Goal: Task Accomplishment & Management: Manage account settings

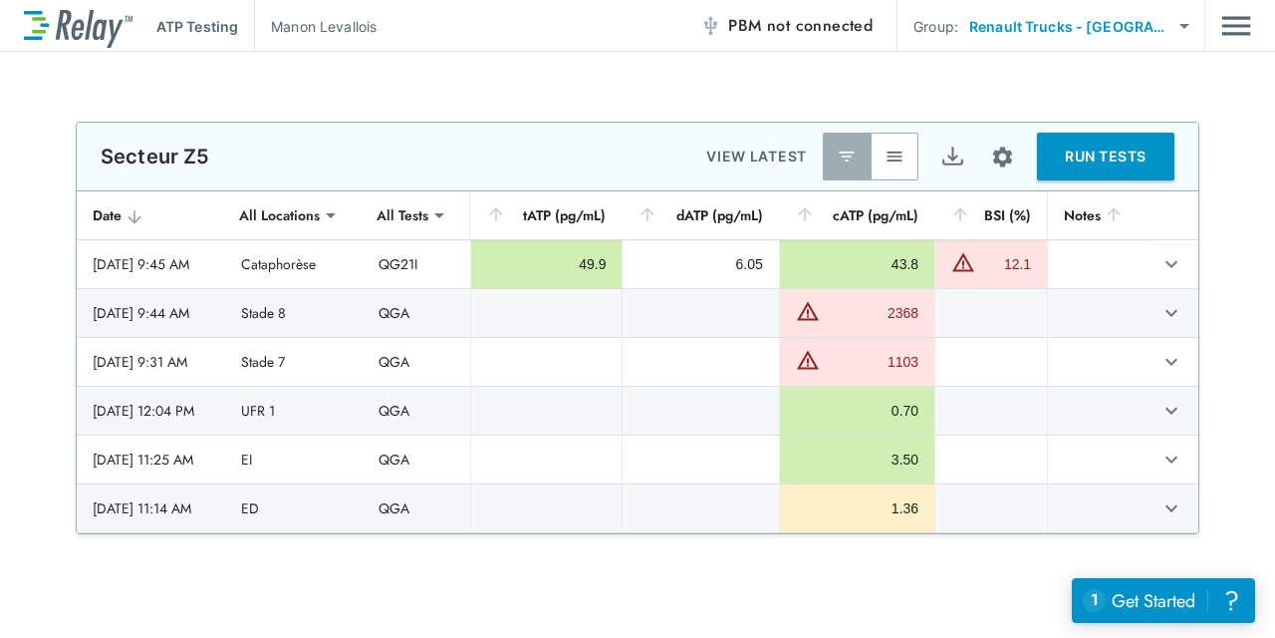
click at [893, 143] on button "button" at bounding box center [895, 156] width 48 height 48
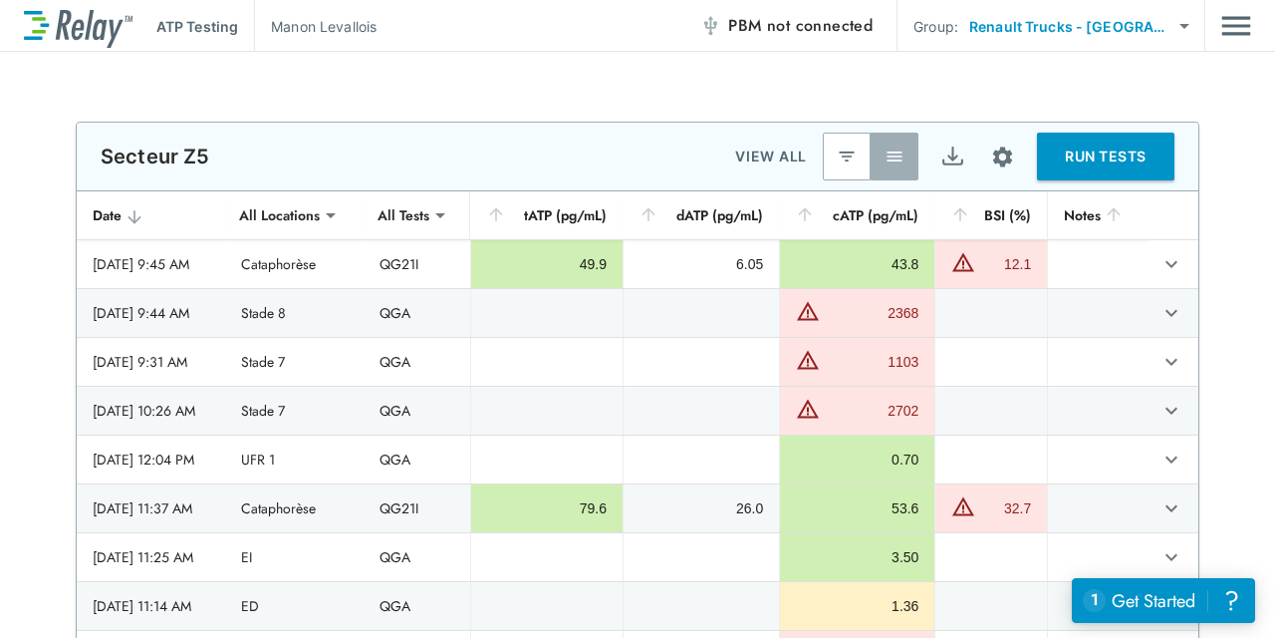
click at [845, 170] on button "button" at bounding box center [847, 156] width 48 height 48
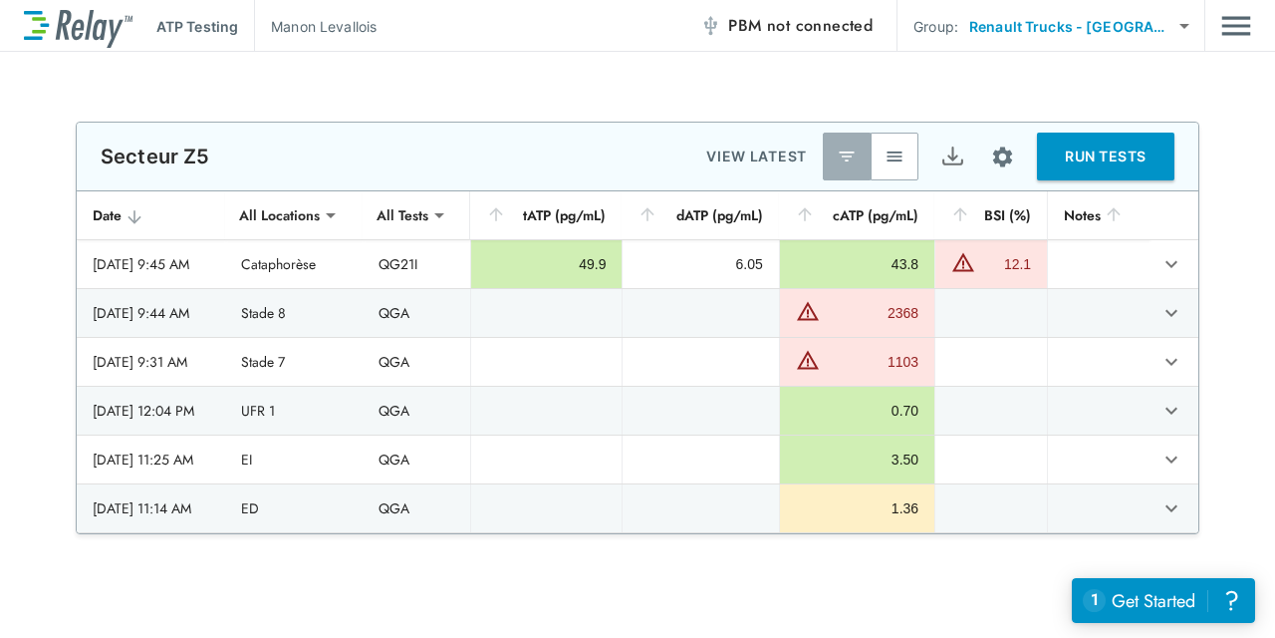
click at [876, 170] on button "button" at bounding box center [895, 156] width 48 height 48
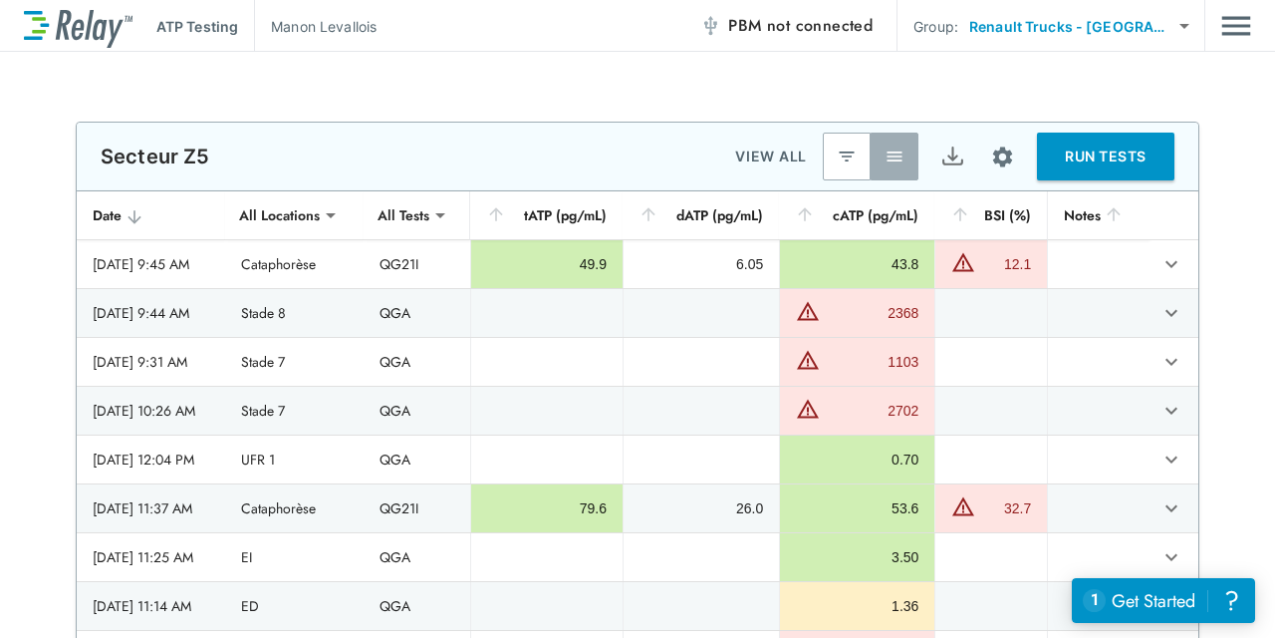
click at [1210, 261] on div "**********" at bounding box center [637, 396] width 1275 height 549
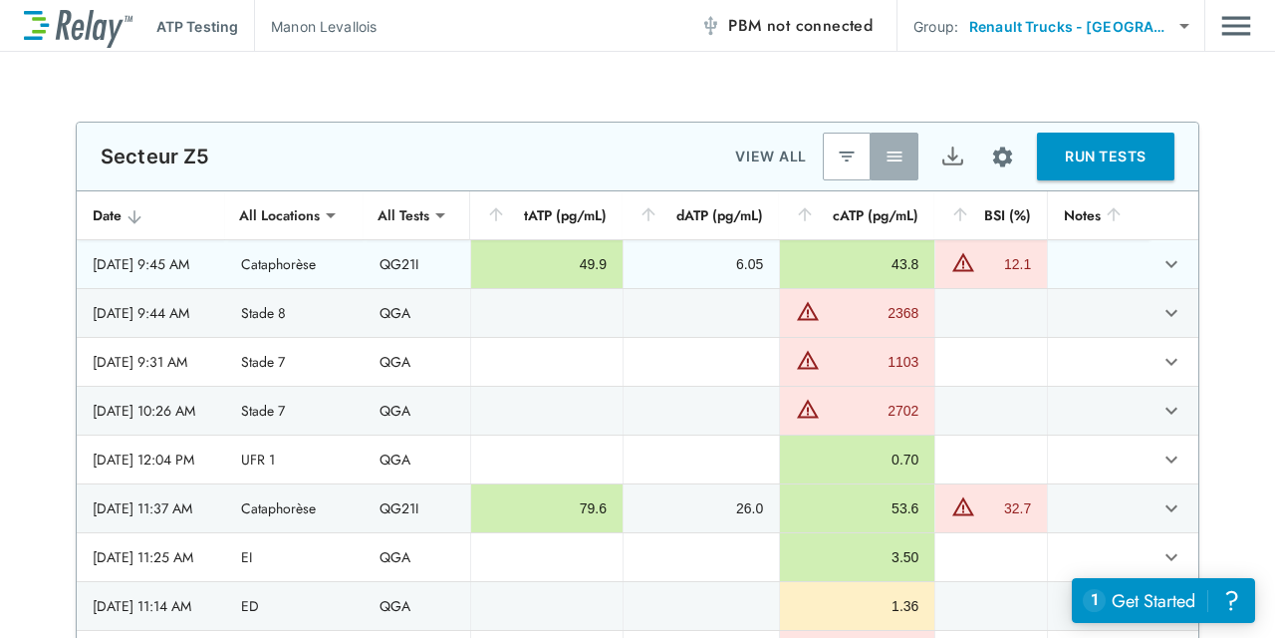
click at [1166, 266] on button "expand row" at bounding box center [1172, 264] width 34 height 34
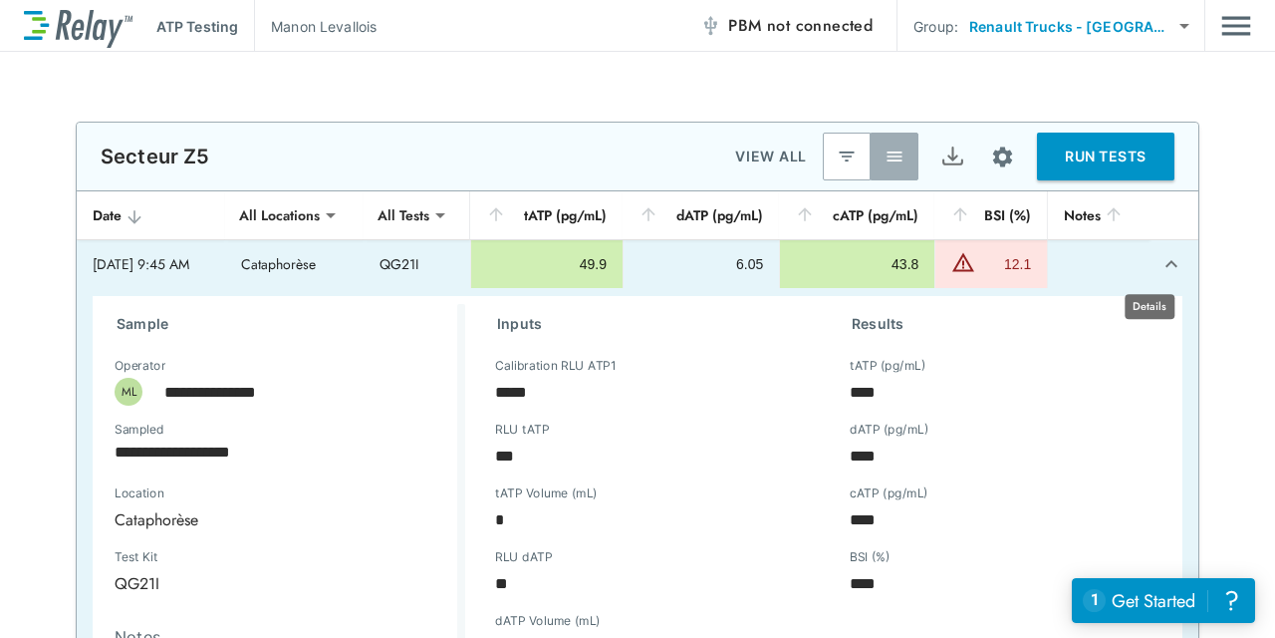
click at [1160, 265] on icon "expand row" at bounding box center [1172, 264] width 24 height 24
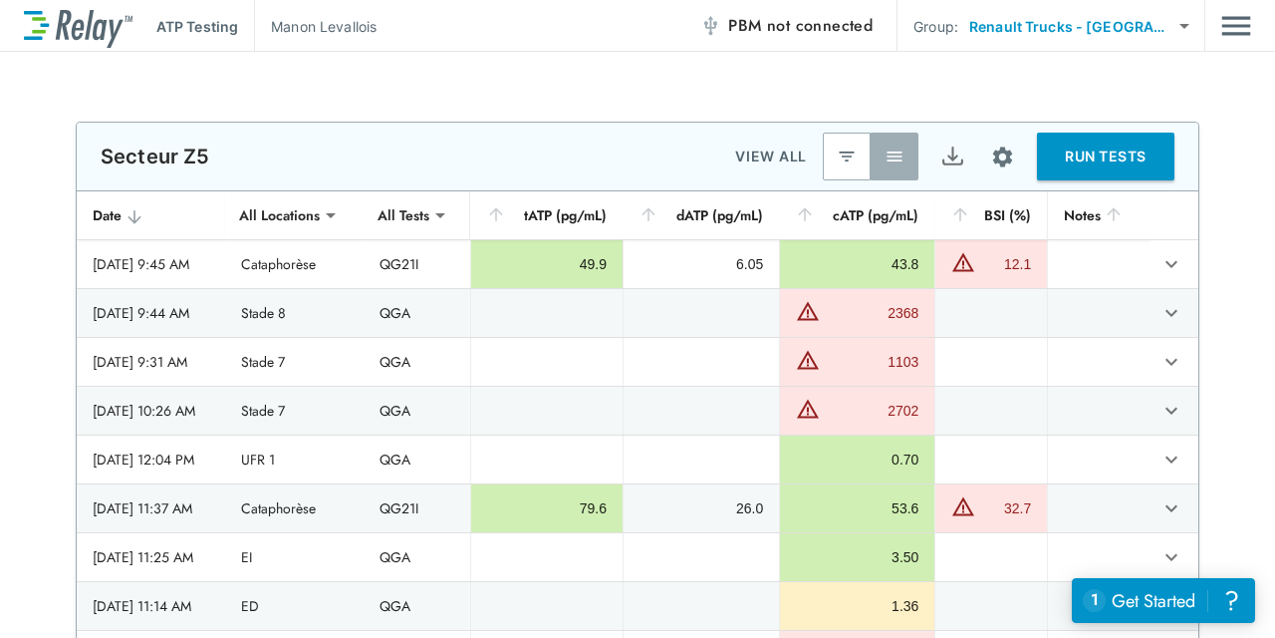
click at [823, 147] on button "button" at bounding box center [847, 156] width 48 height 48
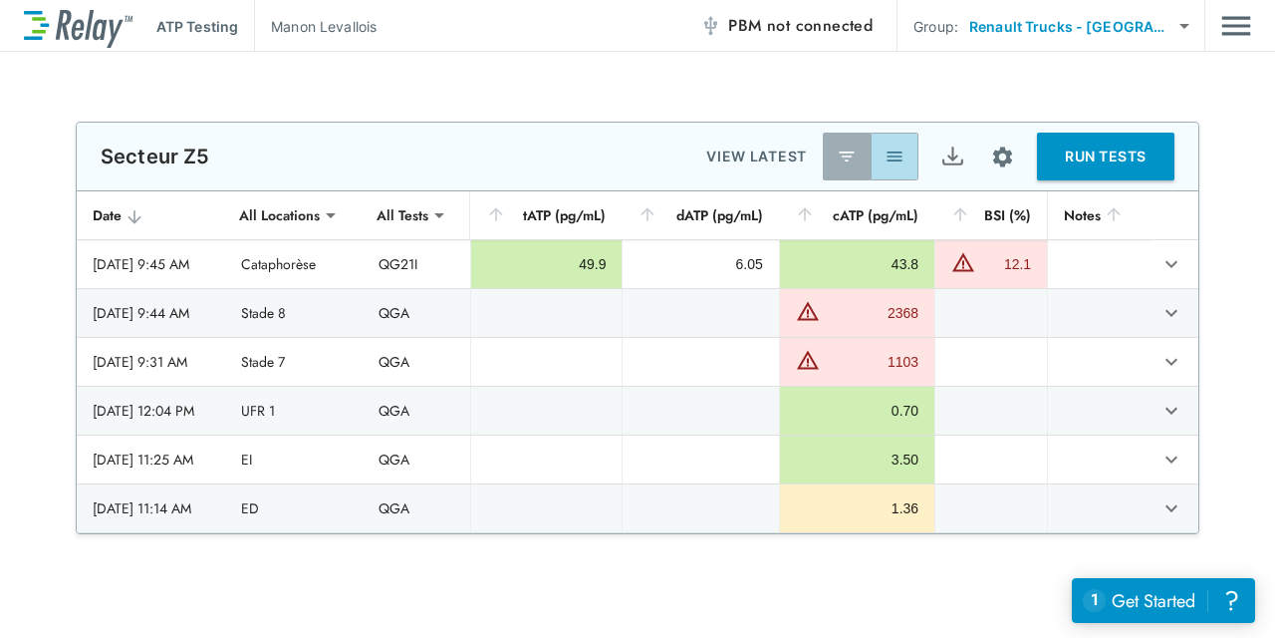
click at [885, 162] on img "button" at bounding box center [895, 156] width 20 height 20
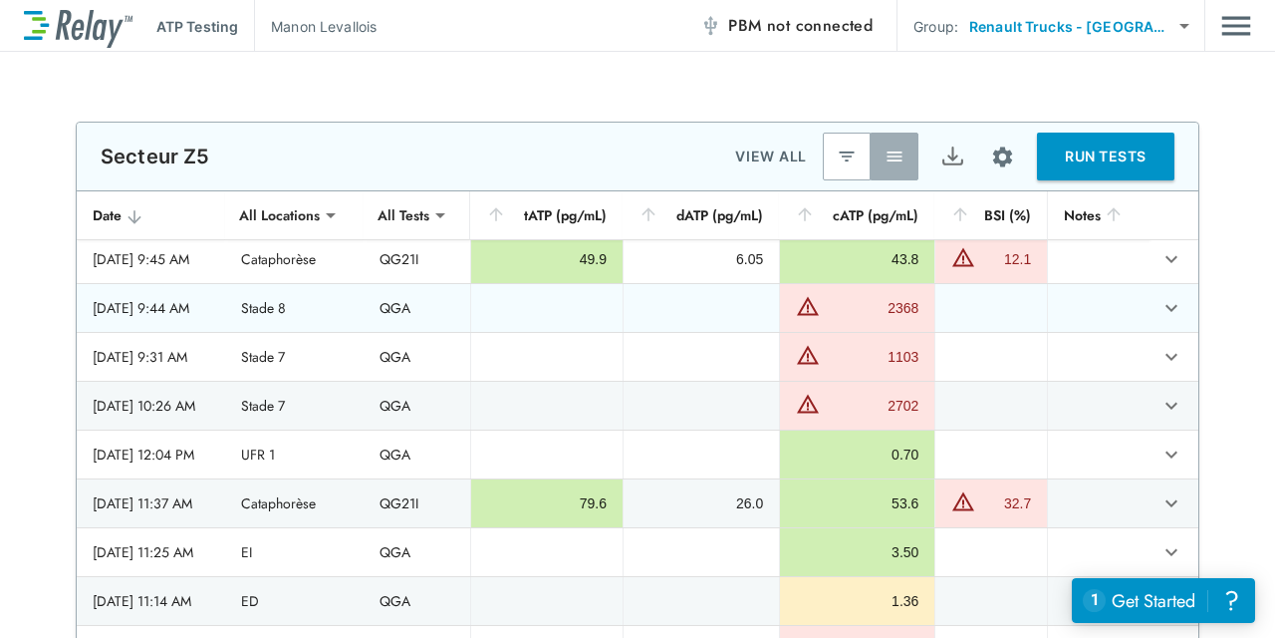
scroll to position [6, 0]
click at [846, 151] on img "button" at bounding box center [847, 156] width 20 height 20
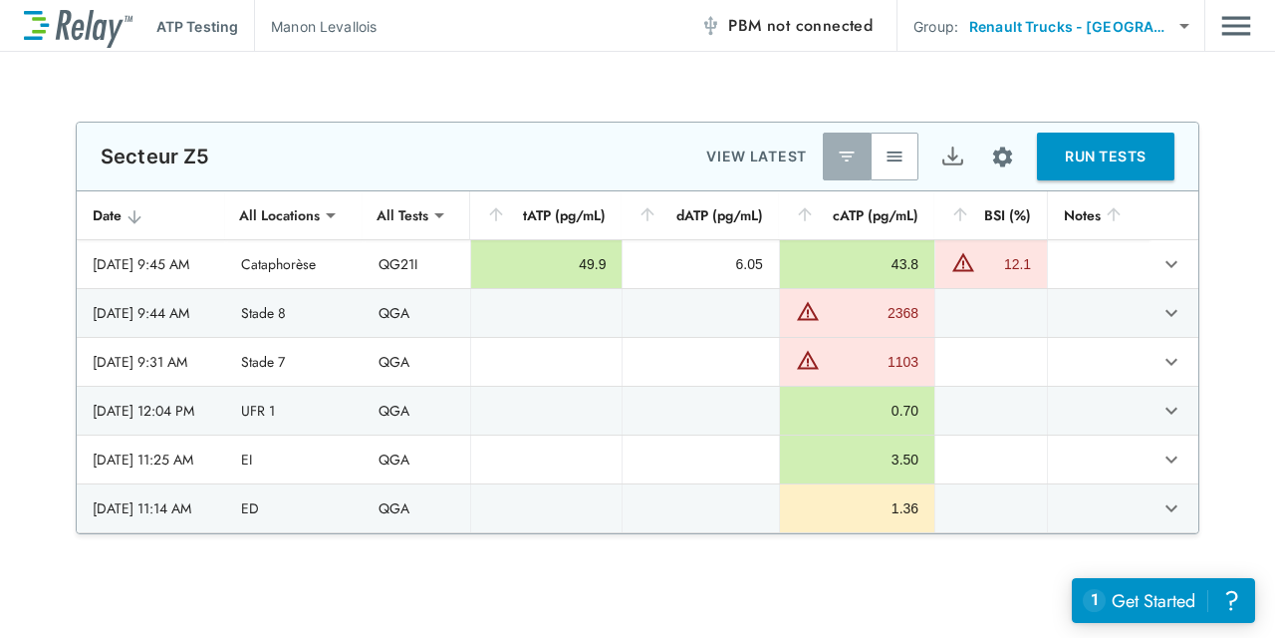
scroll to position [0, 0]
click at [874, 160] on button "button" at bounding box center [895, 156] width 48 height 48
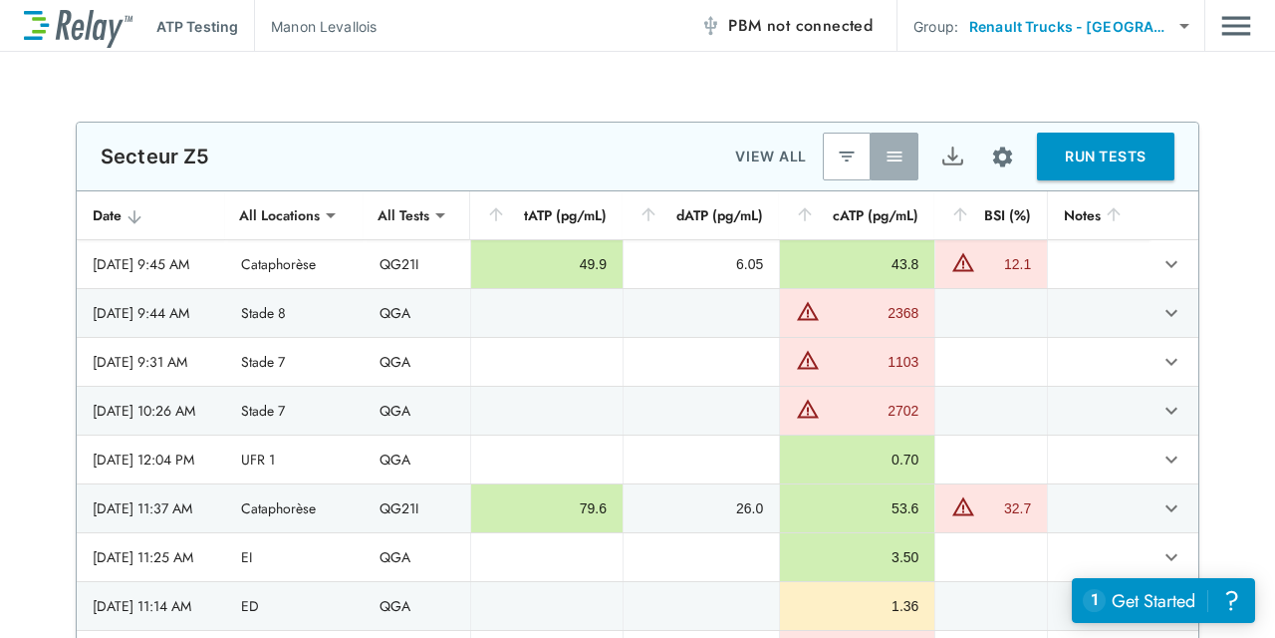
click at [1016, 166] on button "Site setup" at bounding box center [1002, 157] width 53 height 53
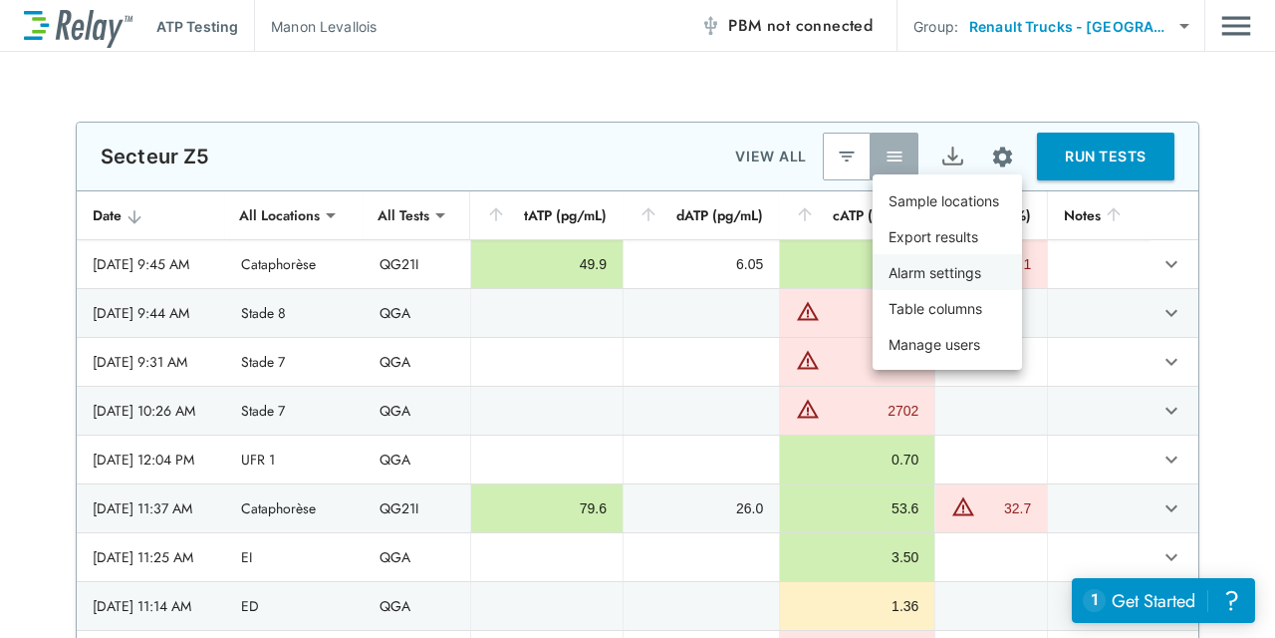
click at [976, 288] on li "Alarm settings" at bounding box center [947, 272] width 149 height 36
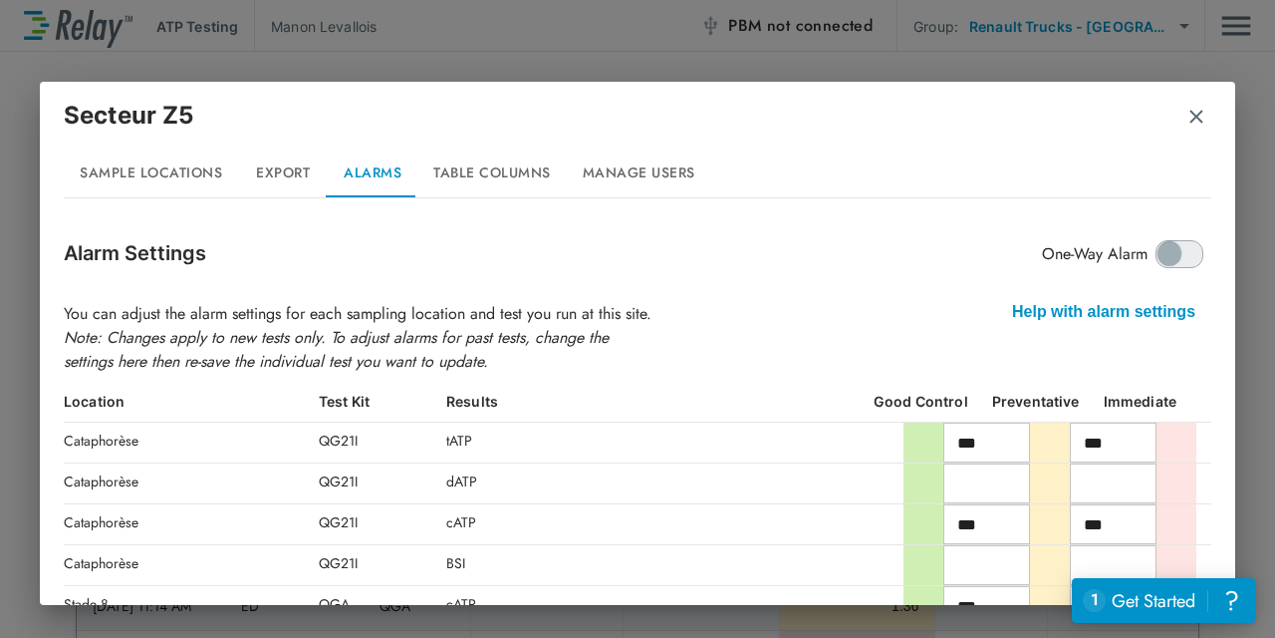
click at [1195, 136] on button "button" at bounding box center [1197, 117] width 20 height 50
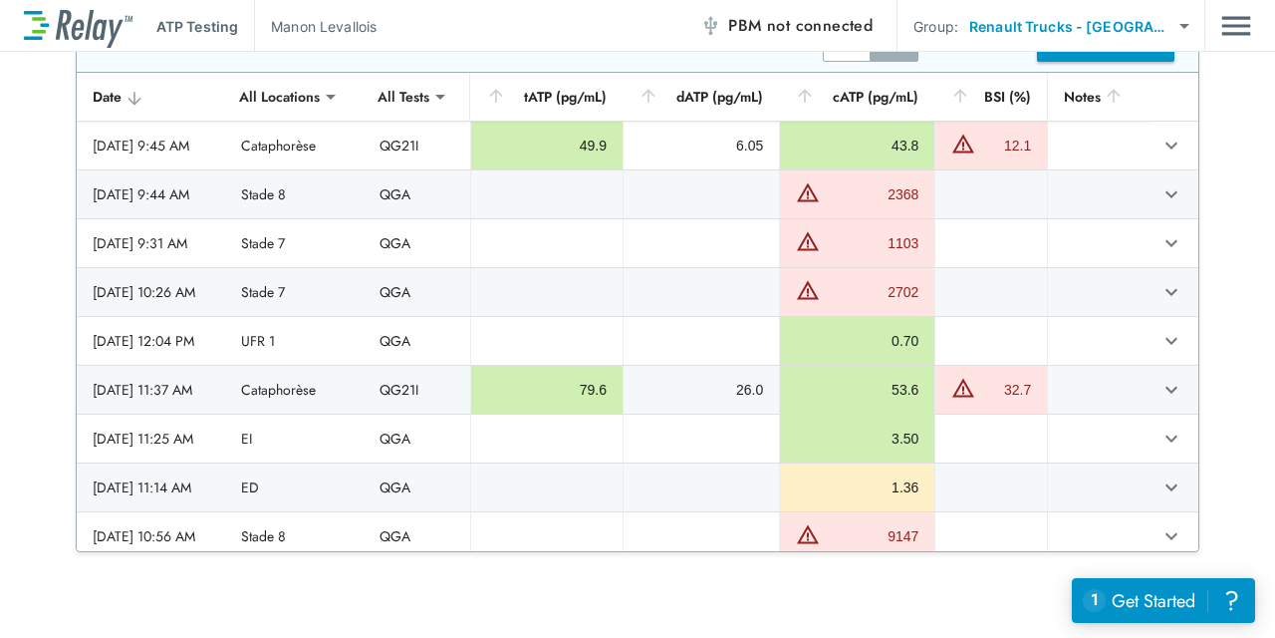
scroll to position [100, 0]
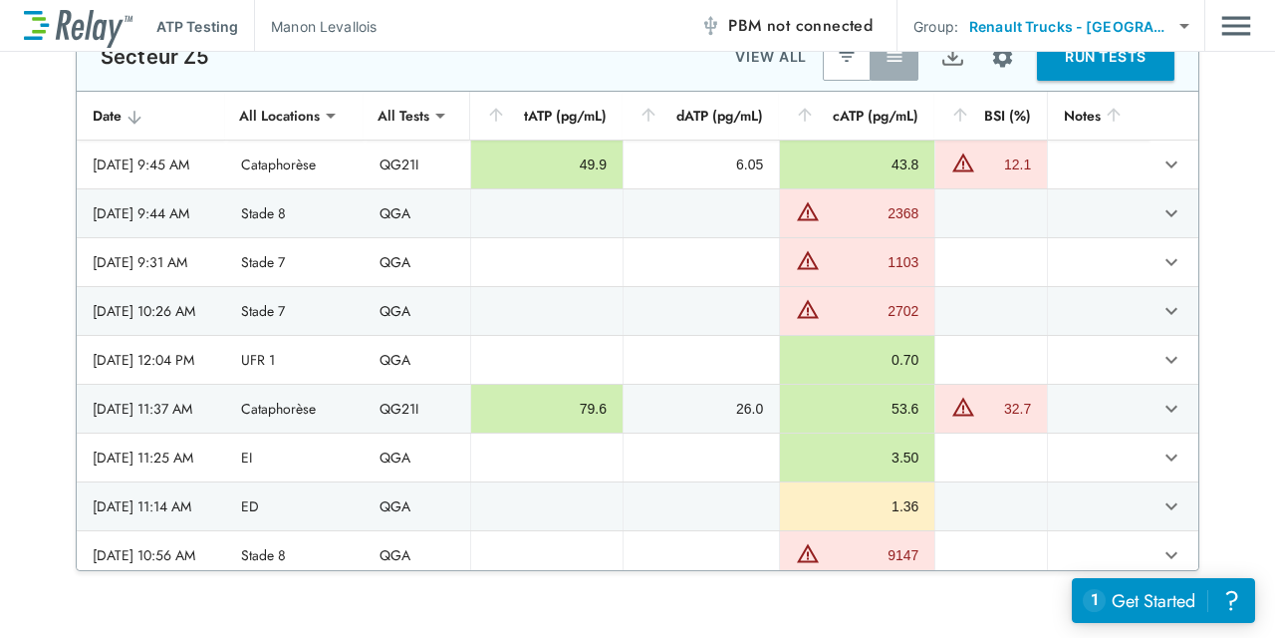
click at [10, 256] on div "**********" at bounding box center [637, 296] width 1275 height 549
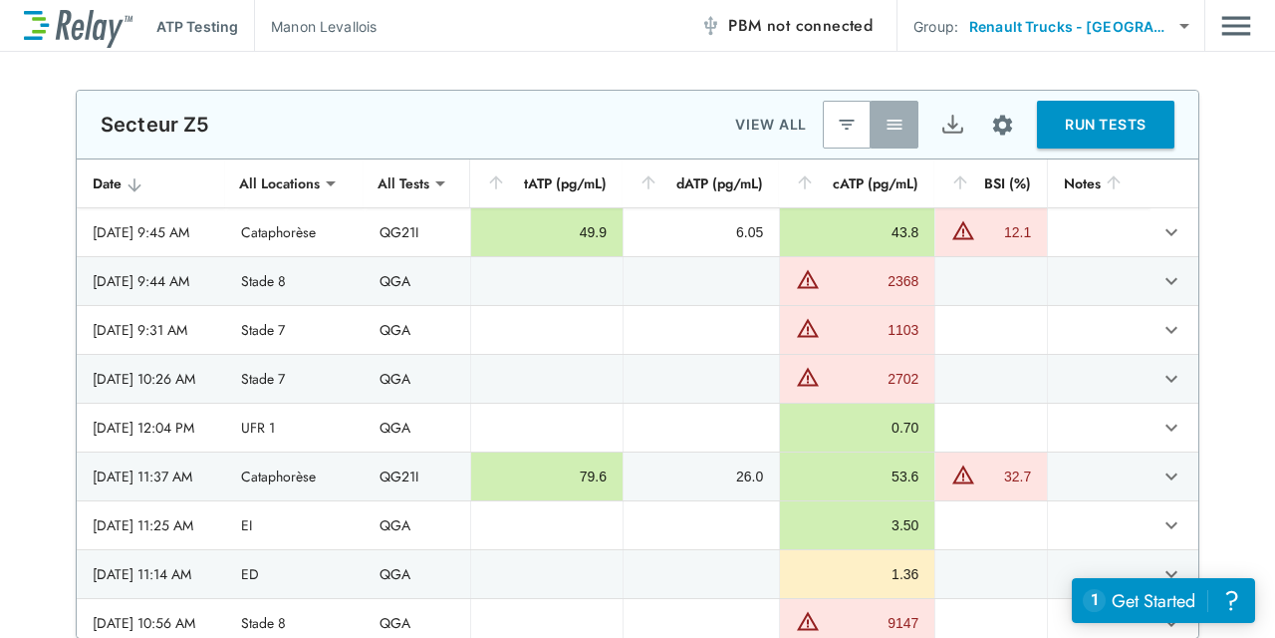
scroll to position [0, 0]
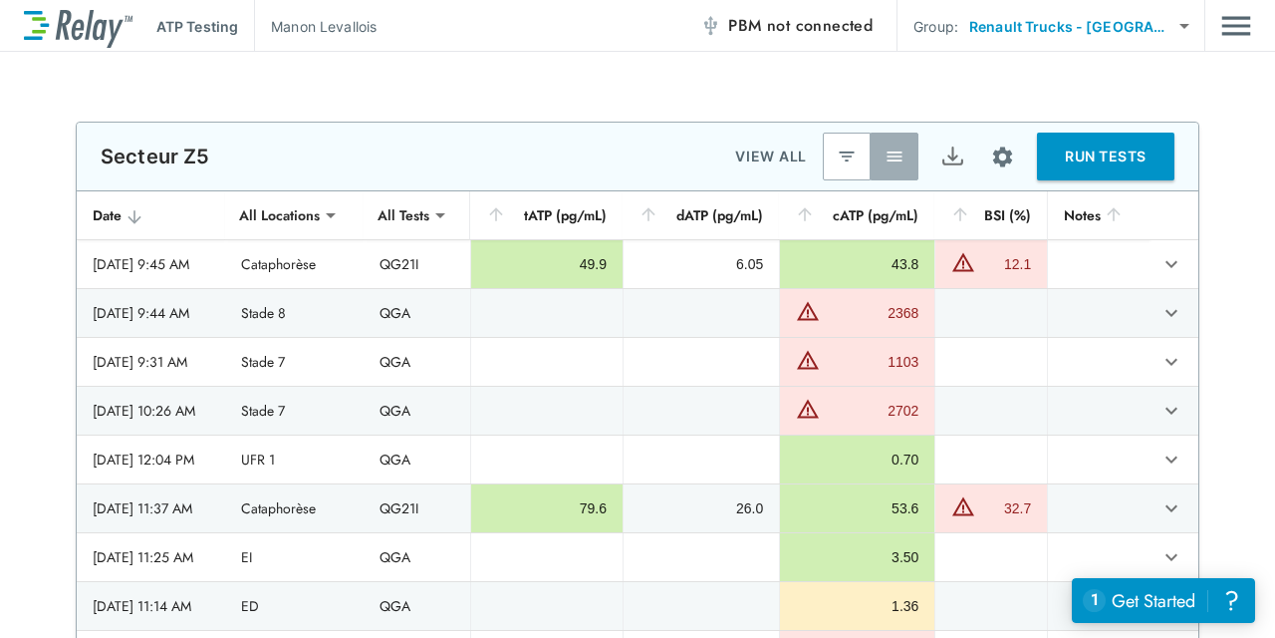
click at [1224, 223] on div "**********" at bounding box center [637, 396] width 1275 height 549
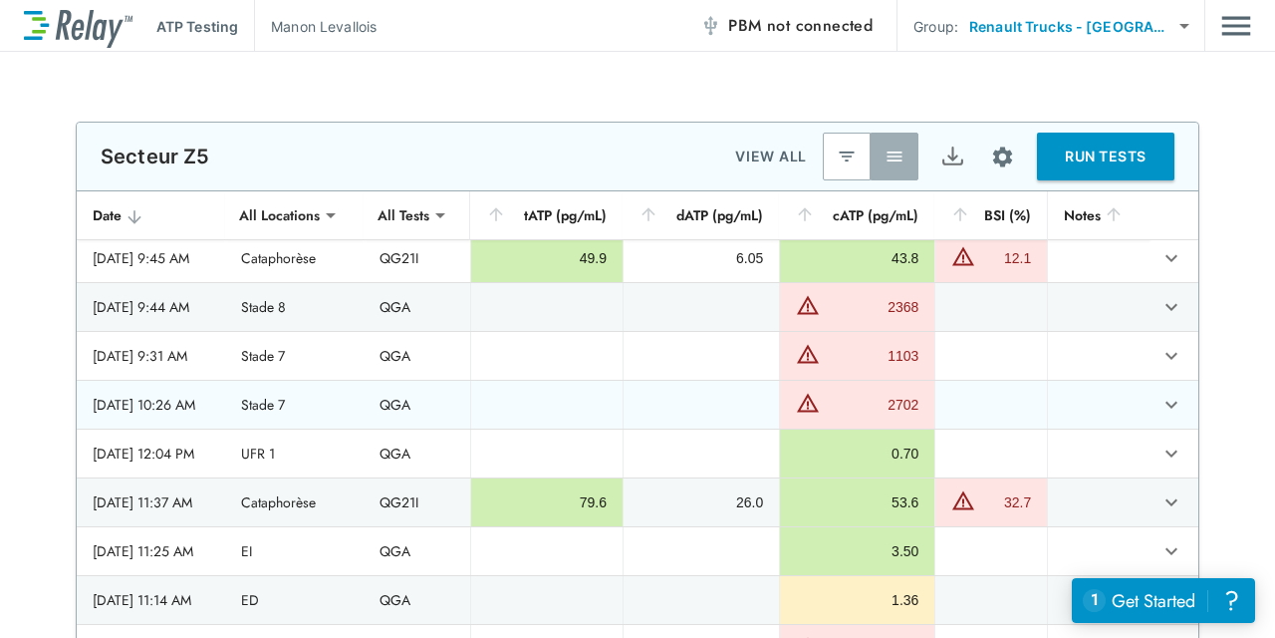
scroll to position [231, 0]
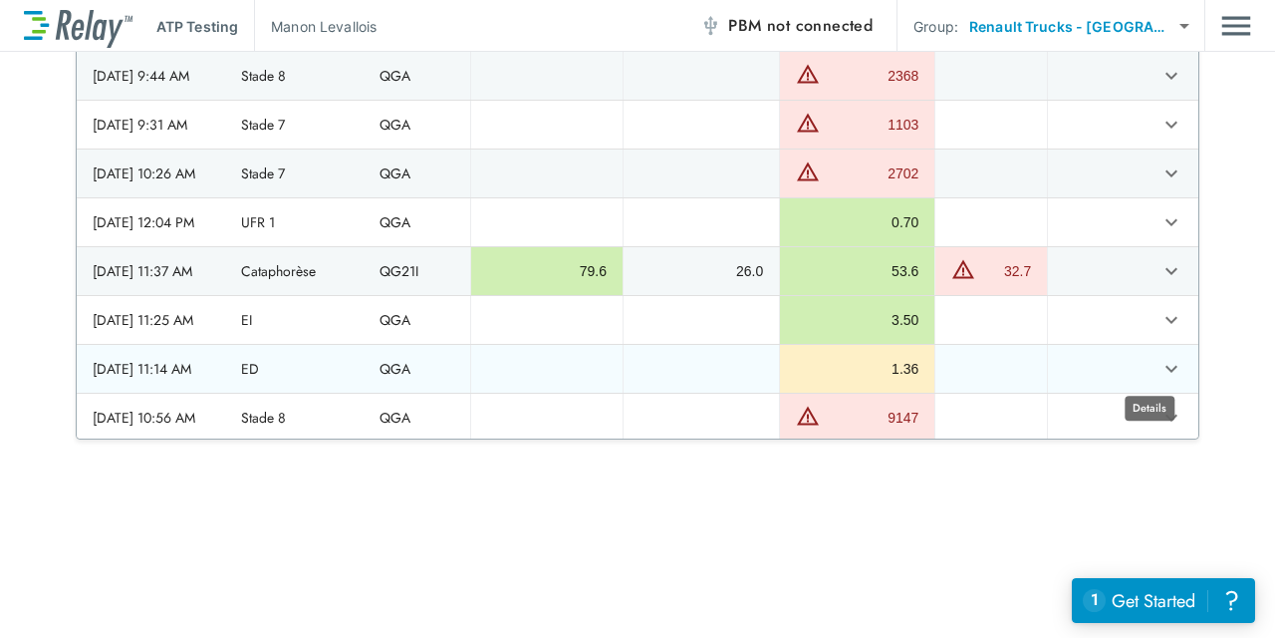
click at [1160, 357] on icon "expand row" at bounding box center [1172, 369] width 24 height 24
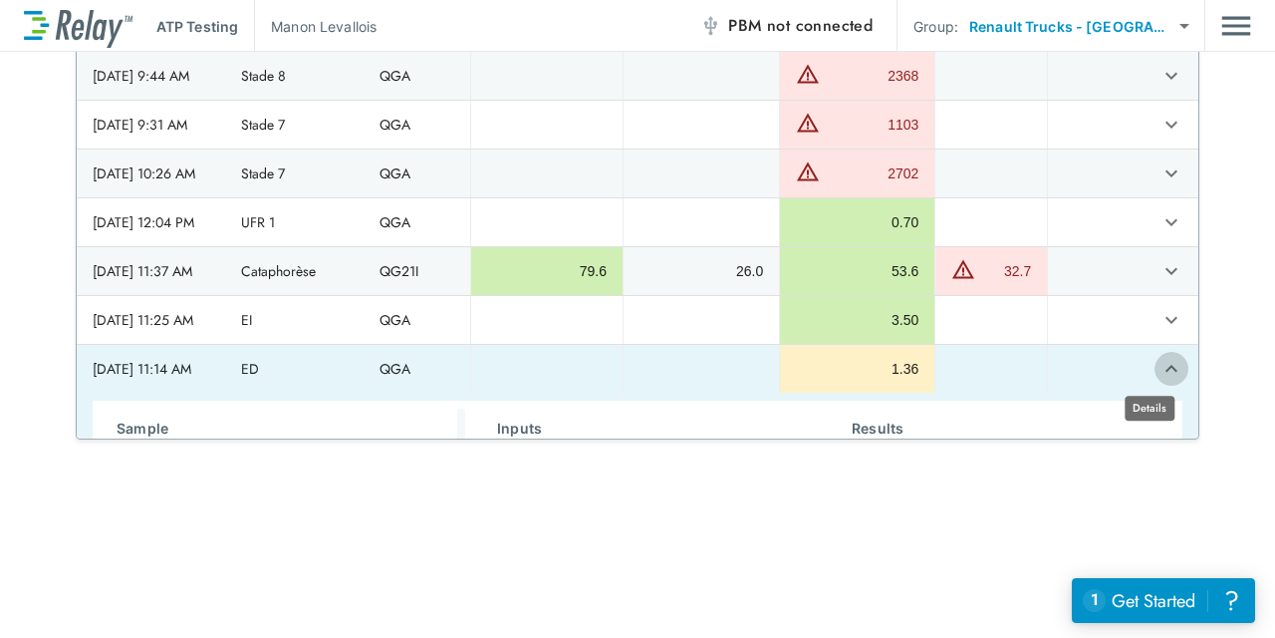
click at [1160, 357] on icon "expand row" at bounding box center [1172, 369] width 24 height 24
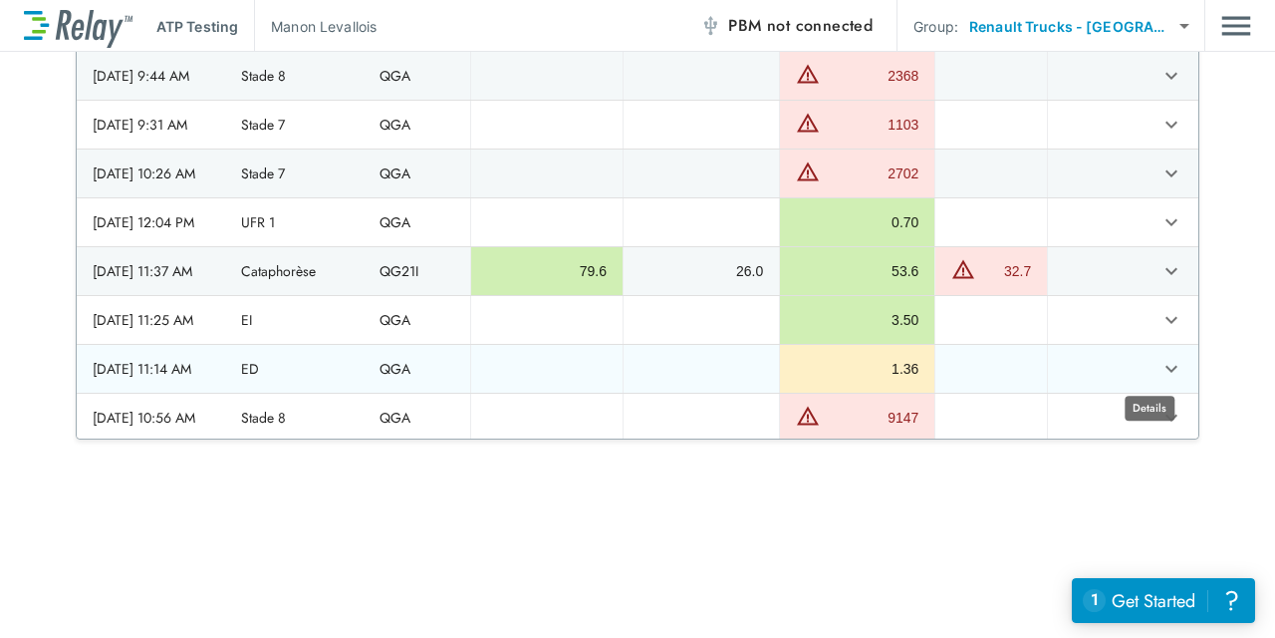
click at [1160, 357] on icon "expand row" at bounding box center [1172, 369] width 24 height 24
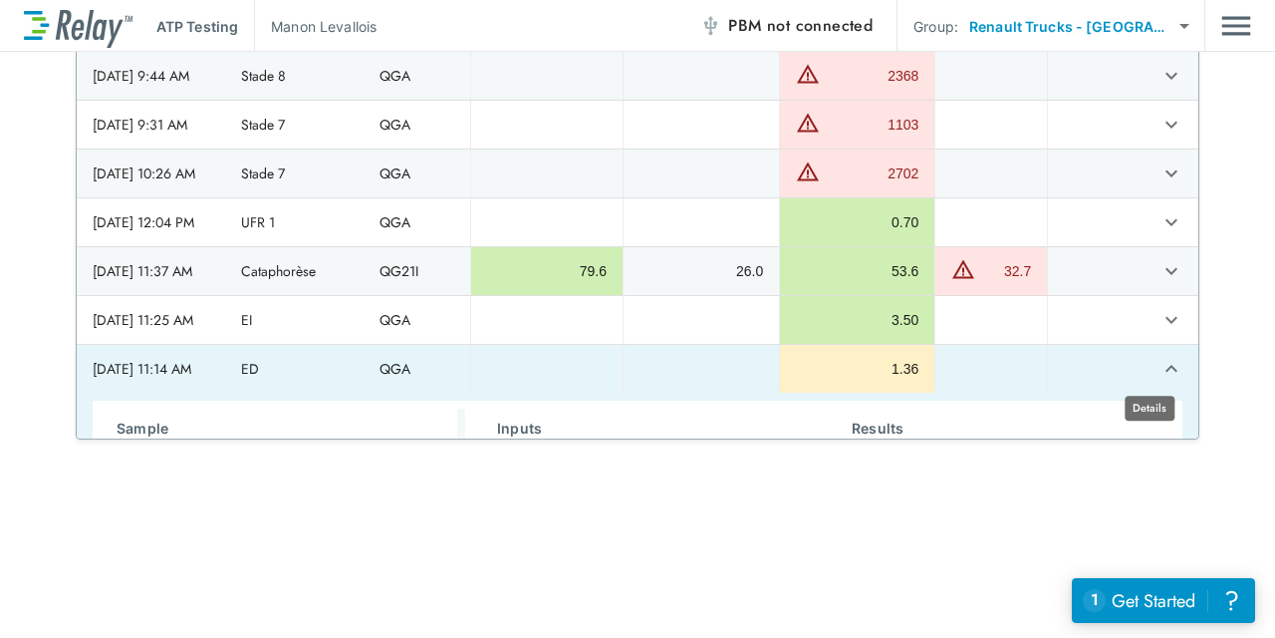
click at [1160, 357] on icon "expand row" at bounding box center [1172, 369] width 24 height 24
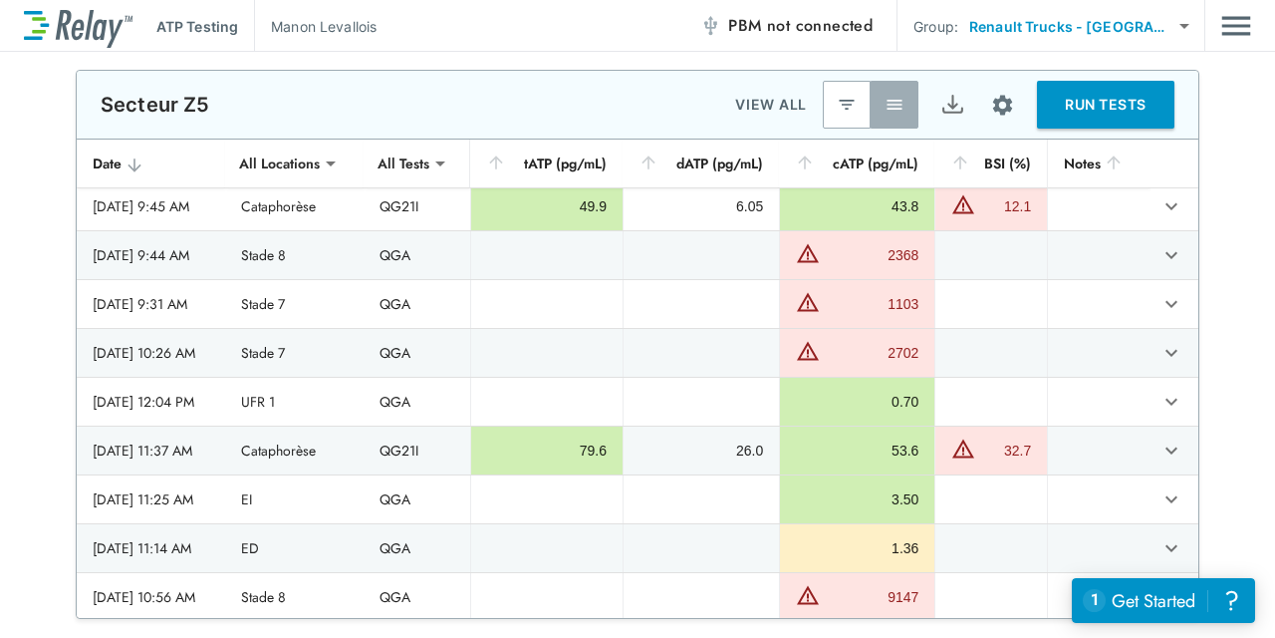
scroll to position [67, 0]
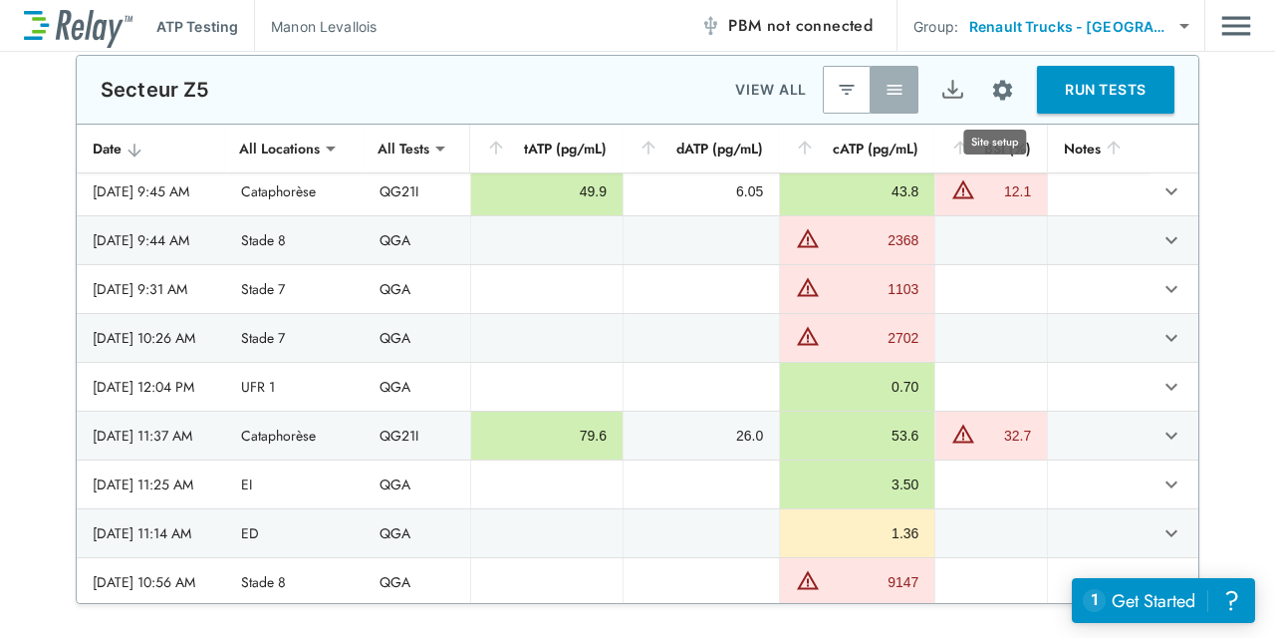
click at [1002, 76] on button "Site setup" at bounding box center [1002, 90] width 53 height 53
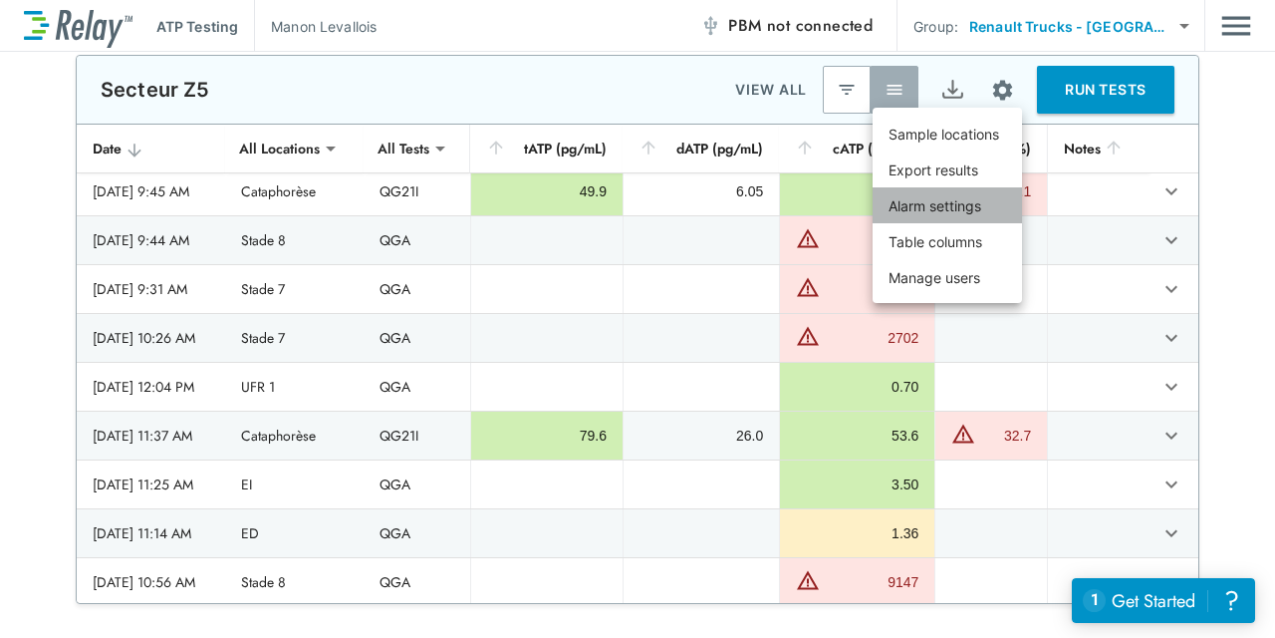
click at [968, 207] on p "Alarm settings" at bounding box center [935, 205] width 93 height 21
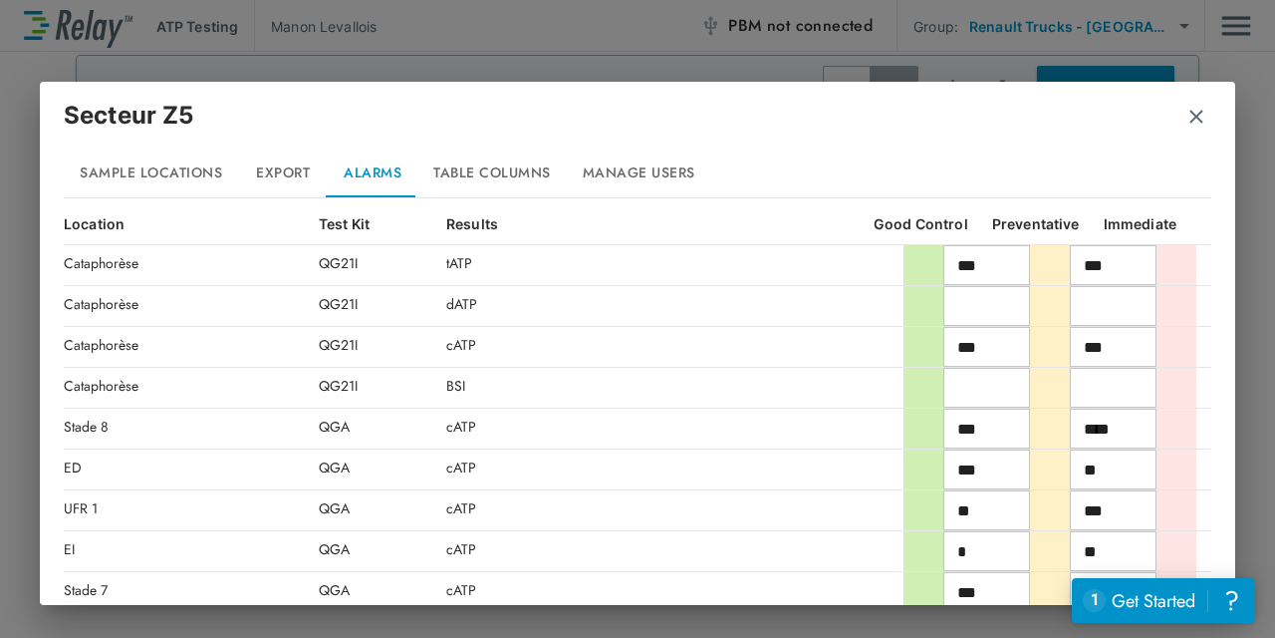
scroll to position [254, 0]
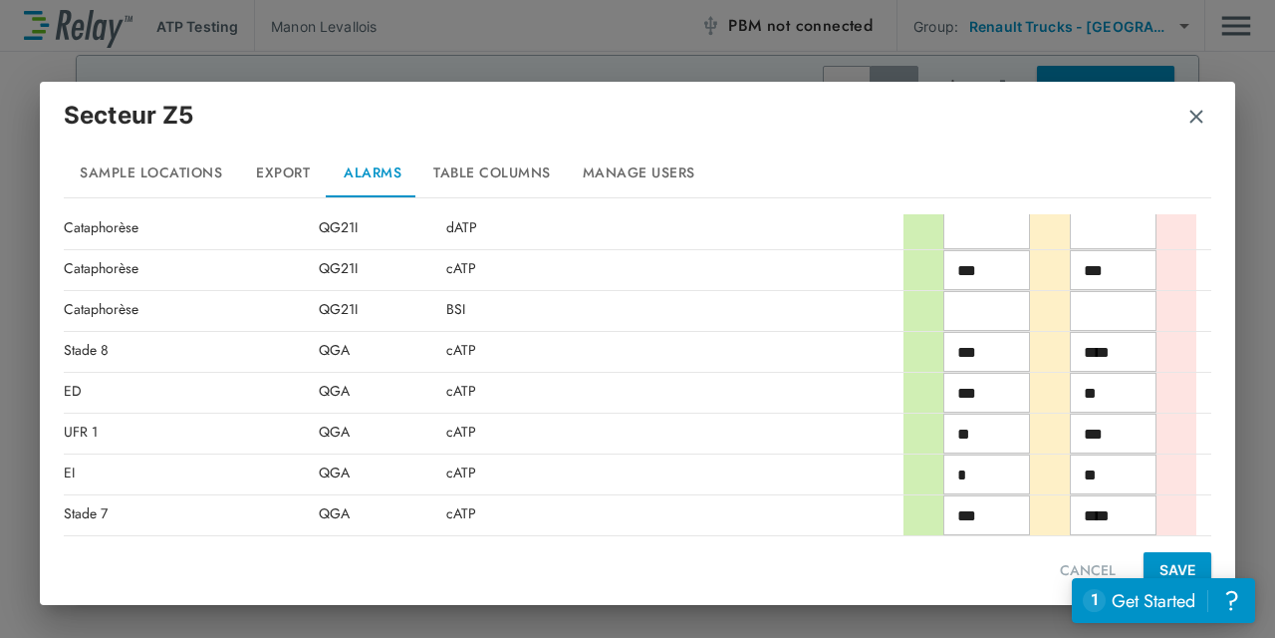
click at [1192, 118] on img "button" at bounding box center [1197, 117] width 20 height 20
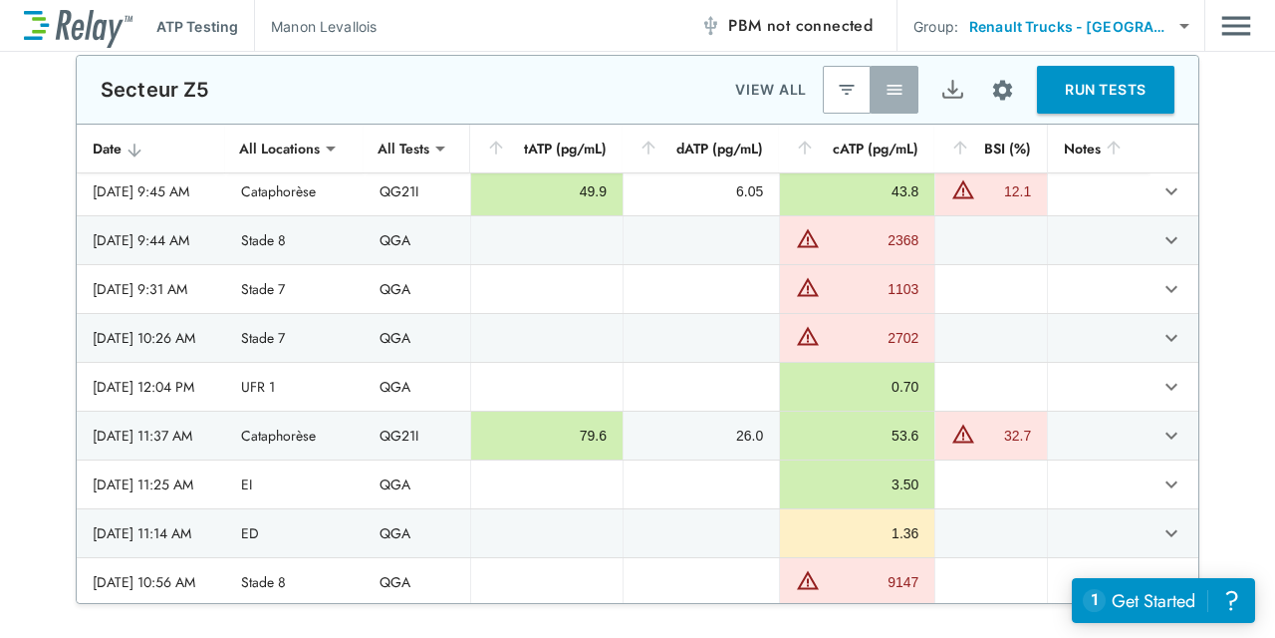
click at [29, 359] on div "**********" at bounding box center [637, 329] width 1275 height 549
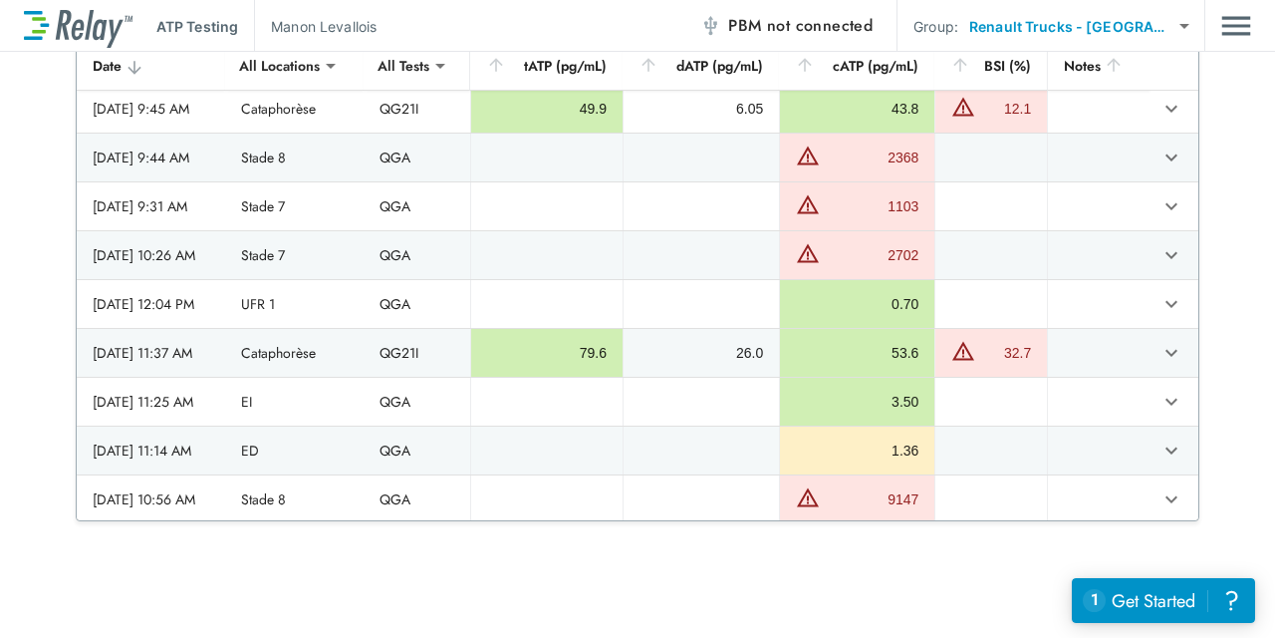
scroll to position [132, 0]
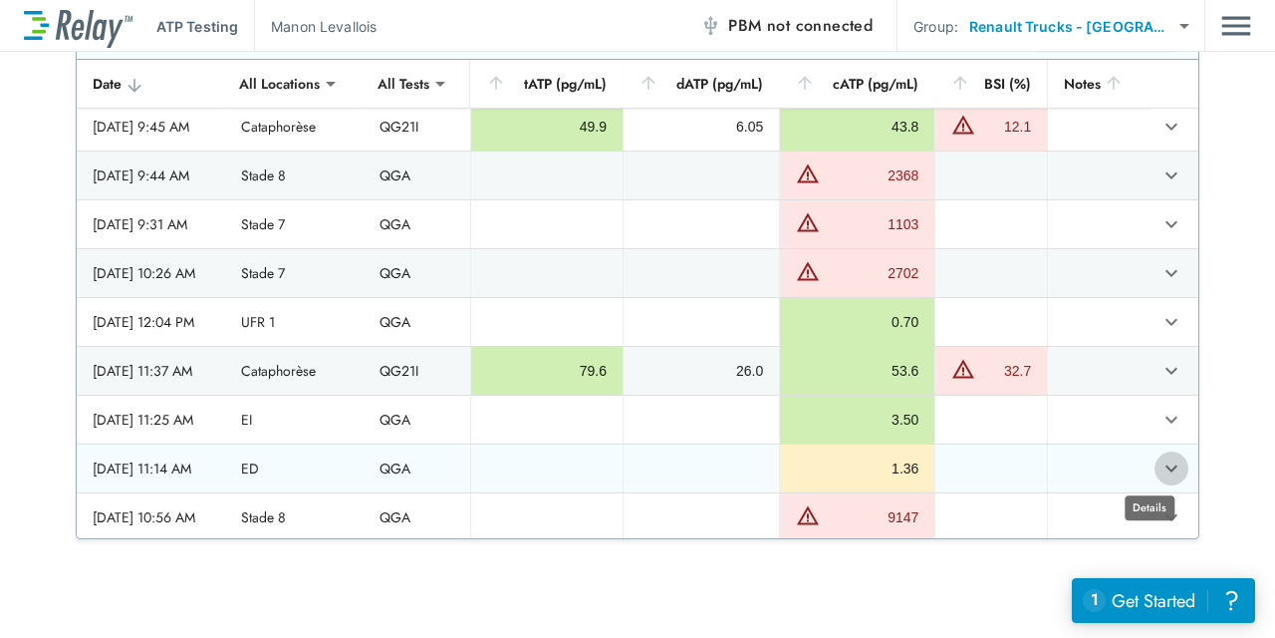
click at [1166, 465] on icon "expand row" at bounding box center [1172, 468] width 12 height 7
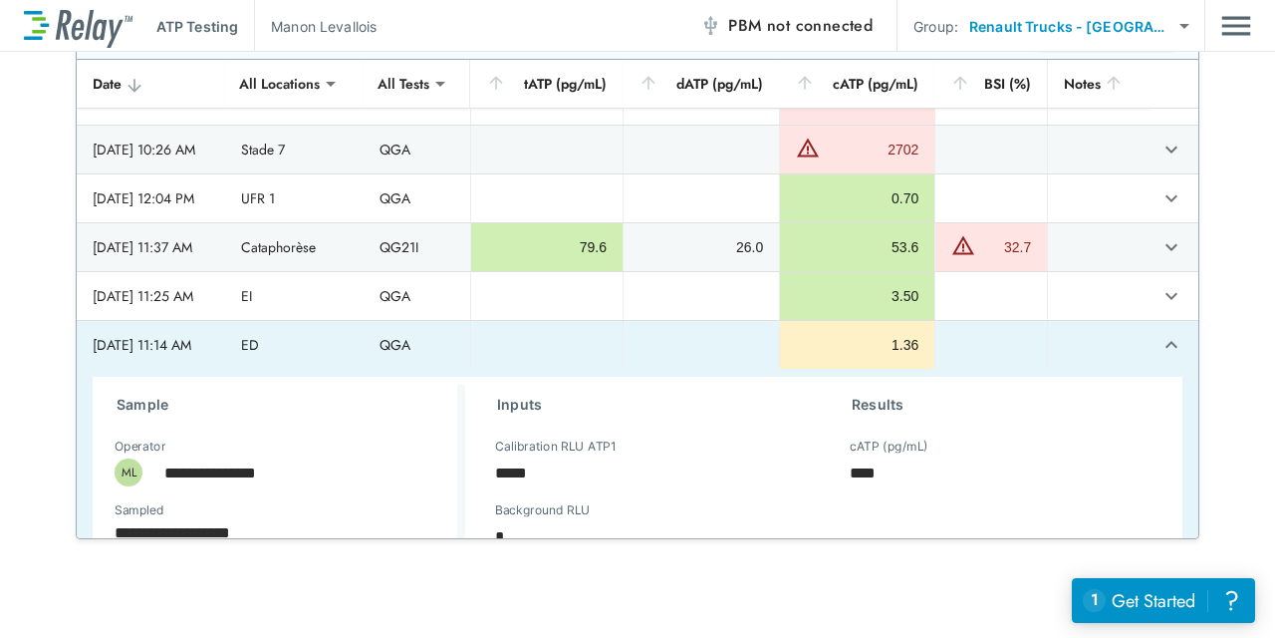
scroll to position [6, 0]
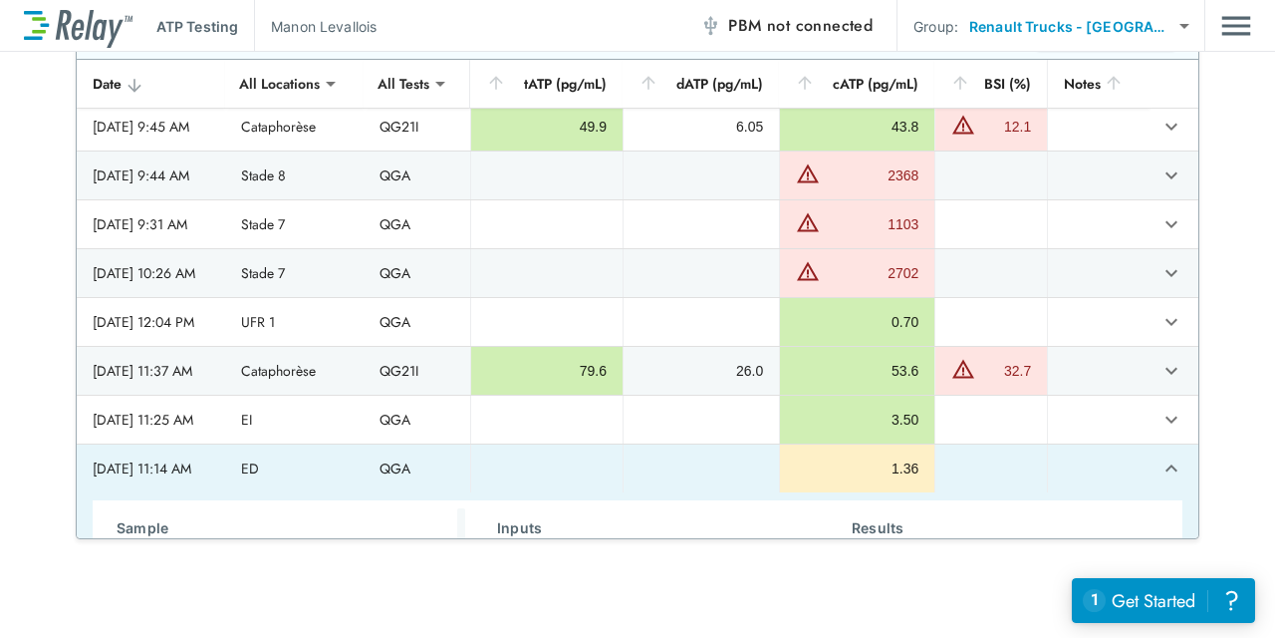
click at [1160, 467] on icon "expand row" at bounding box center [1172, 468] width 24 height 24
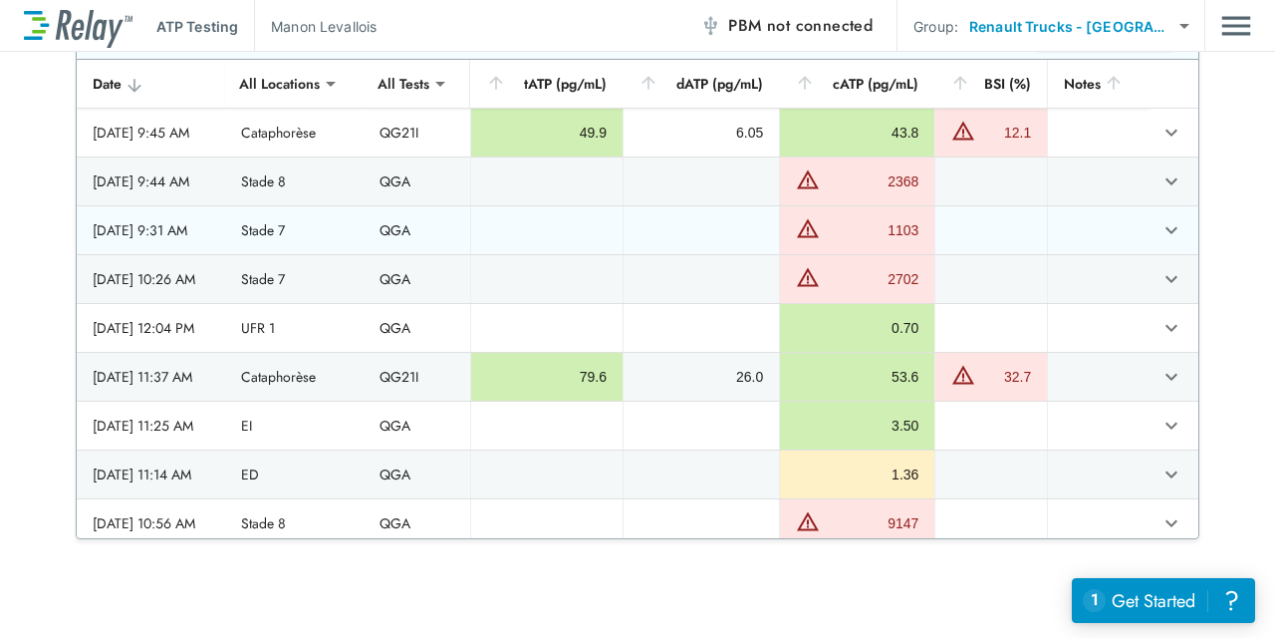
scroll to position [0, 0]
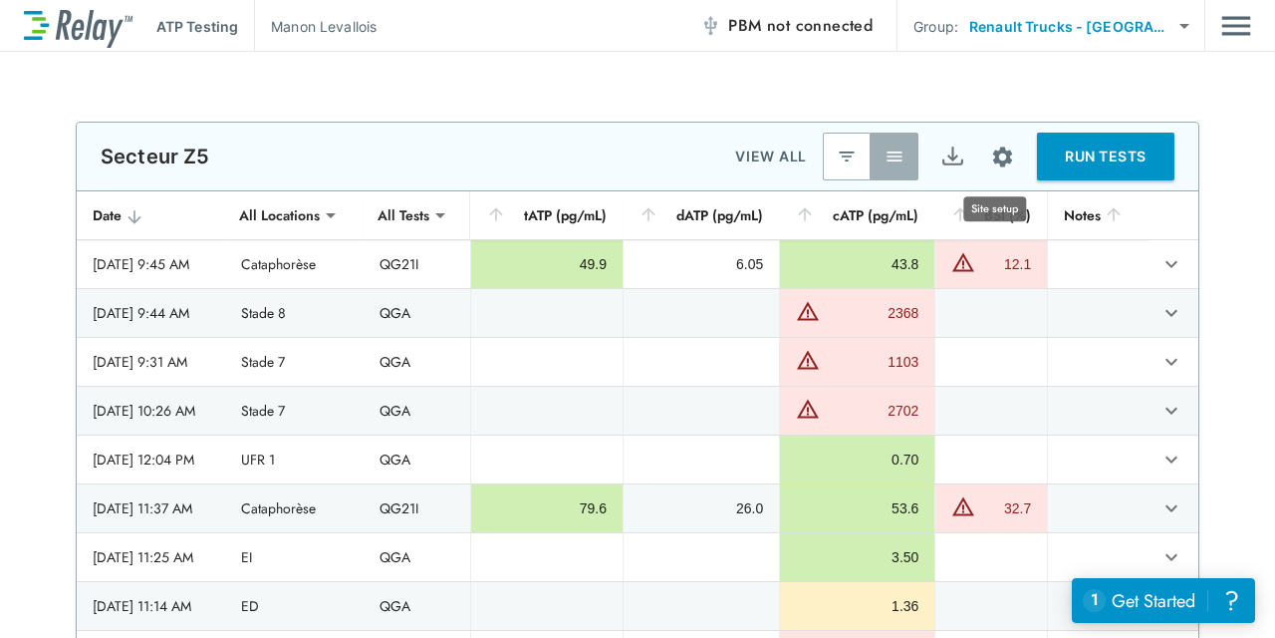
click at [1000, 157] on img "Site setup" at bounding box center [1002, 156] width 25 height 25
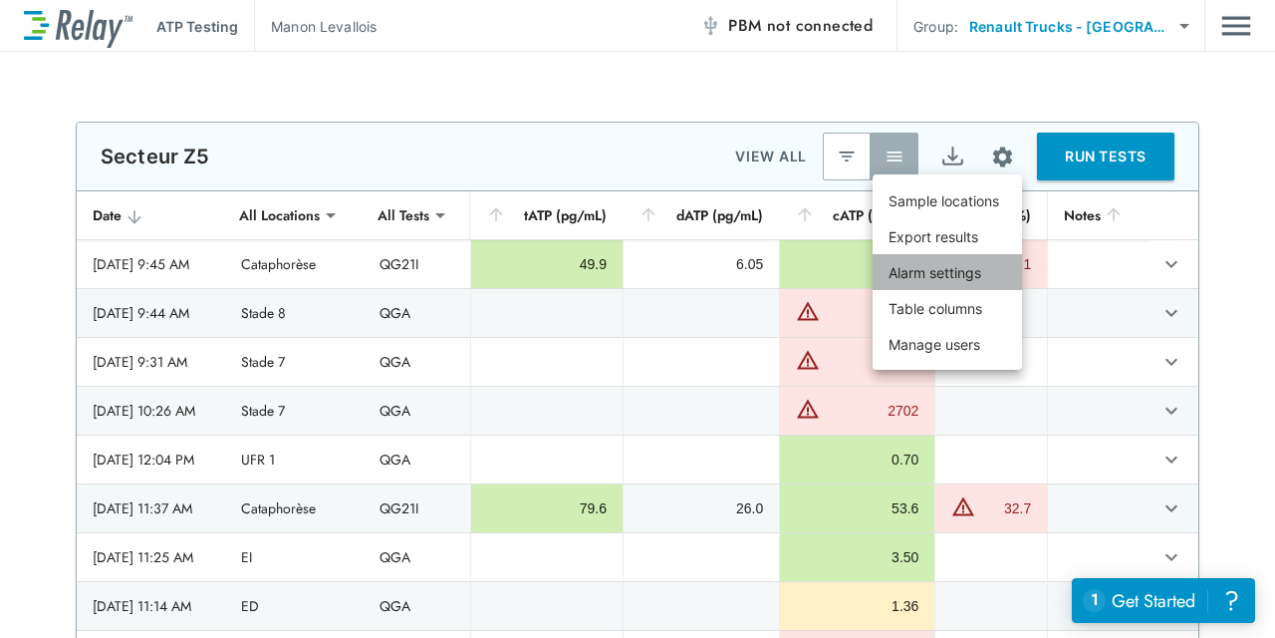
click at [957, 281] on p "Alarm settings" at bounding box center [935, 272] width 93 height 21
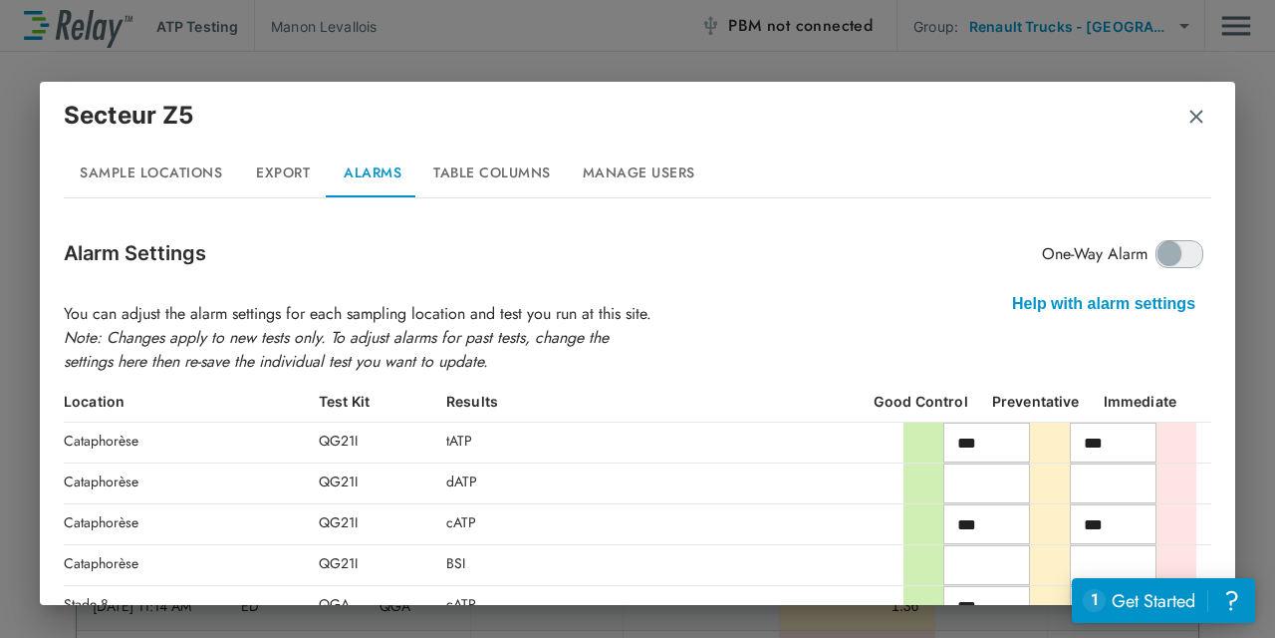
scroll to position [254, 0]
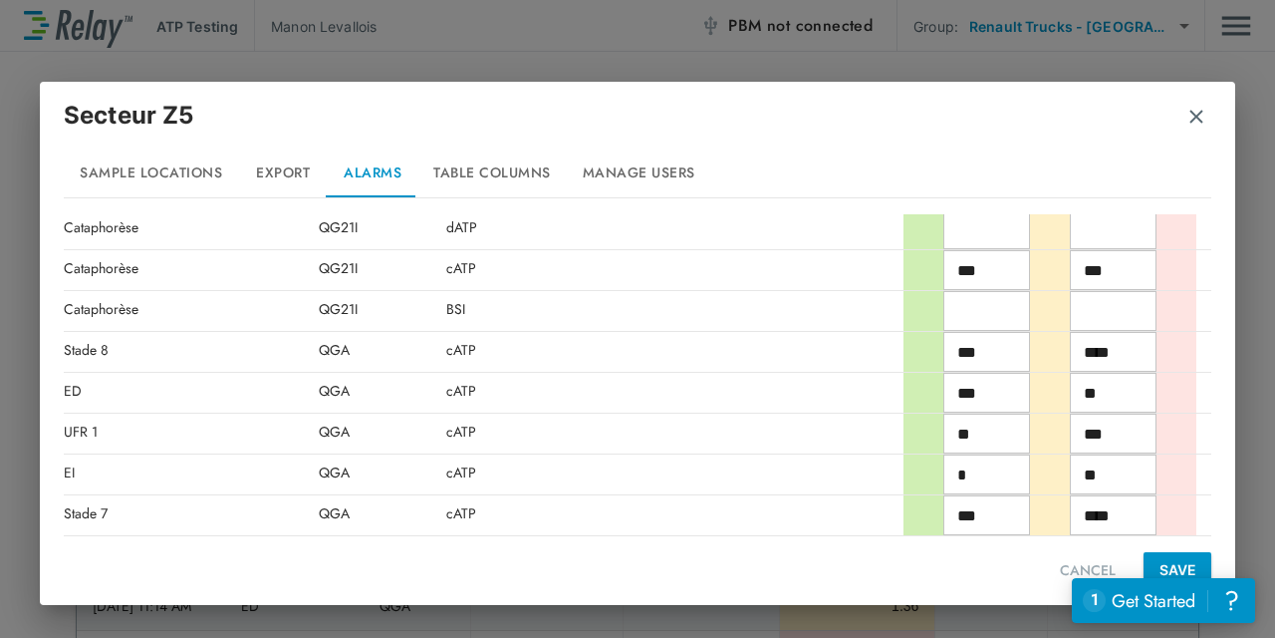
click at [1191, 126] on img "button" at bounding box center [1197, 117] width 20 height 20
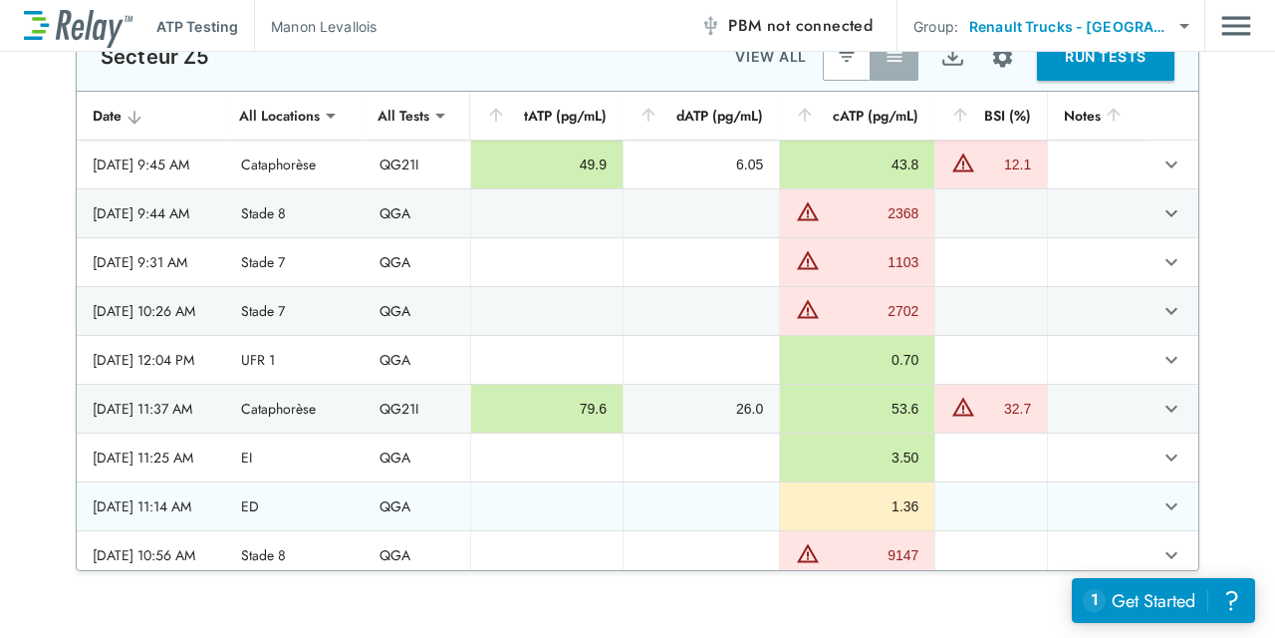
scroll to position [0, 0]
drag, startPoint x: 998, startPoint y: 56, endPoint x: 994, endPoint y: 67, distance: 11.7
click at [998, 56] on img "Site setup" at bounding box center [1002, 57] width 25 height 25
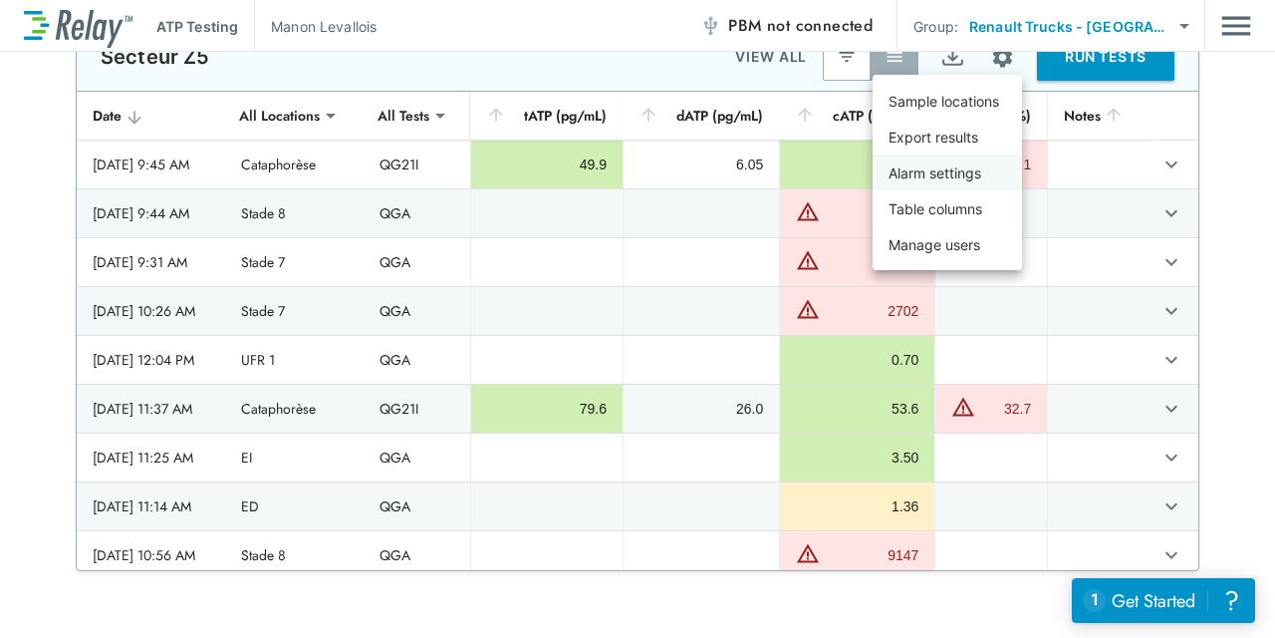
click at [973, 182] on p "Alarm settings" at bounding box center [935, 172] width 93 height 21
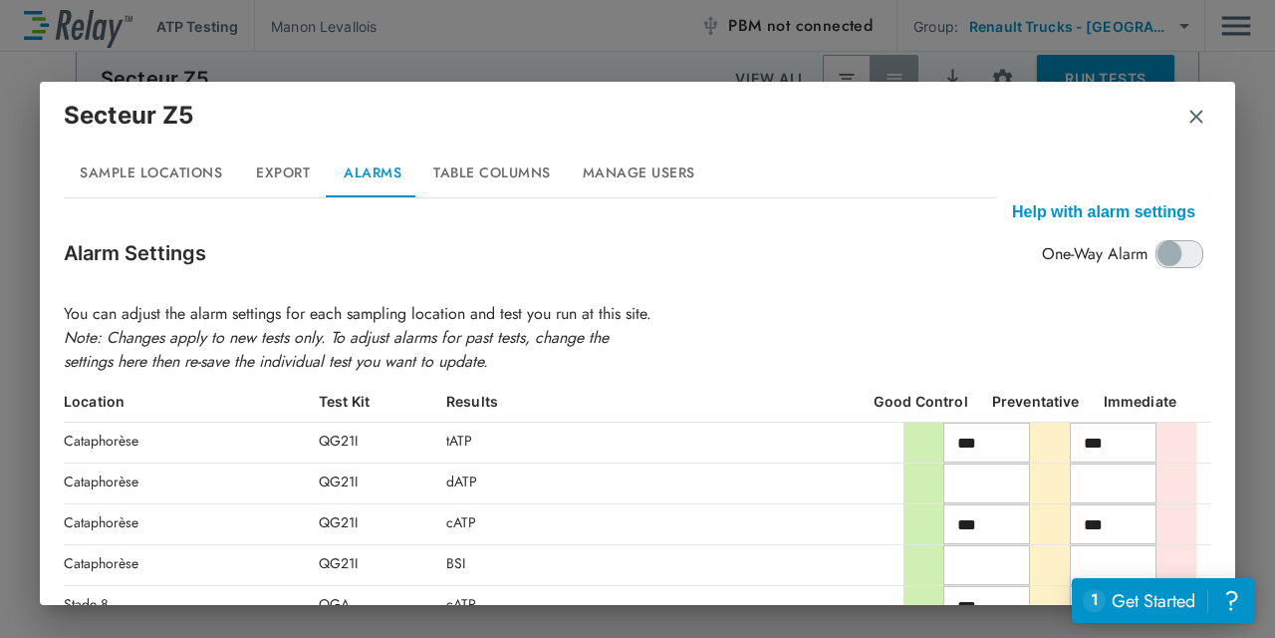
scroll to position [254, 0]
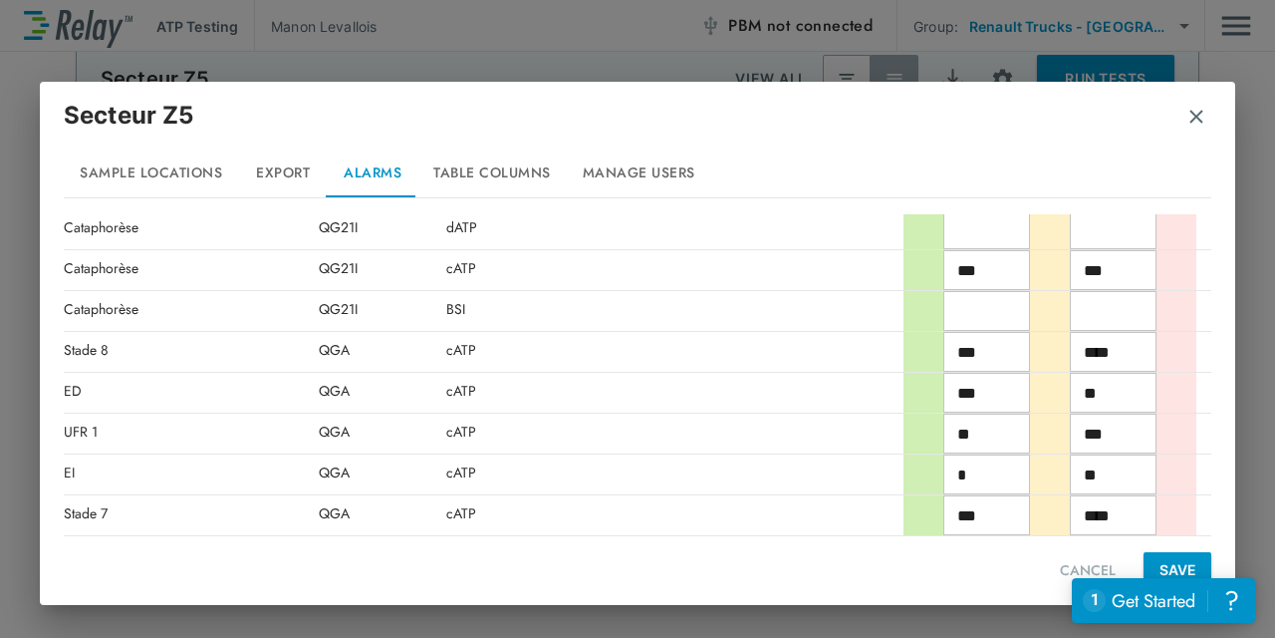
click at [1185, 121] on div "Secteur Z5" at bounding box center [638, 124] width 1148 height 52
click at [1201, 120] on img "button" at bounding box center [1197, 117] width 20 height 20
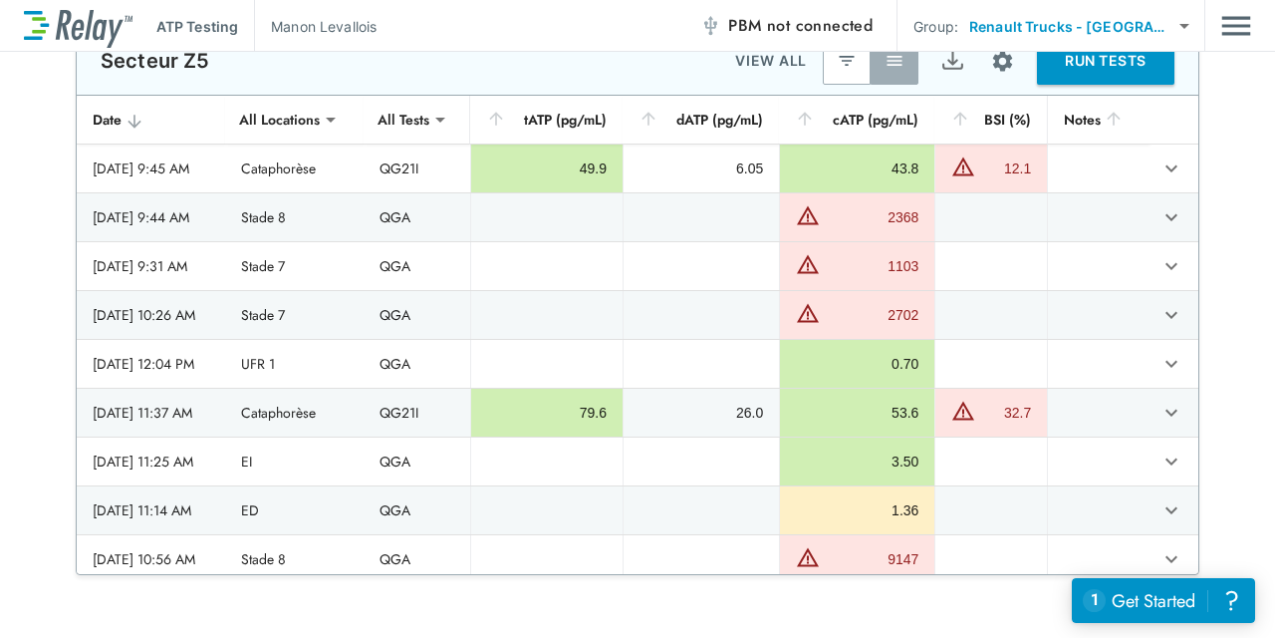
scroll to position [78, 0]
